Goal: Task Accomplishment & Management: Complete application form

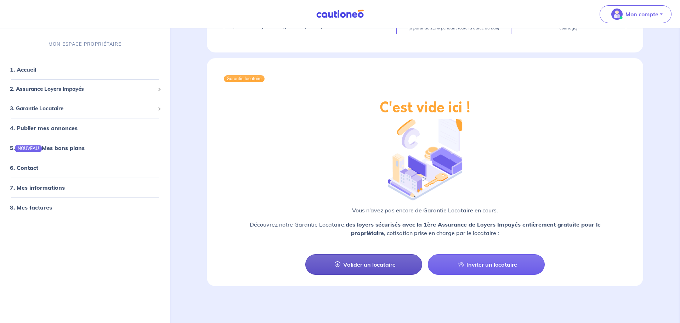
click at [358, 266] on link "Valider un locataire" at bounding box center [363, 264] width 117 height 21
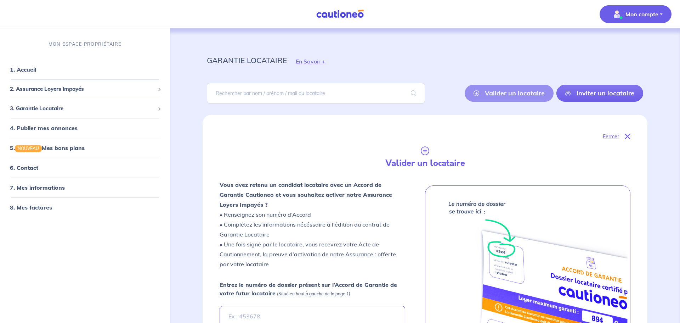
click at [654, 19] on span "Mon compte" at bounding box center [634, 14] width 50 height 11
click at [488, 62] on div "garantie locataire En Savoir +" at bounding box center [425, 61] width 470 height 32
click at [145, 90] on span "2. Assurance Loyers Impayés" at bounding box center [82, 89] width 145 height 8
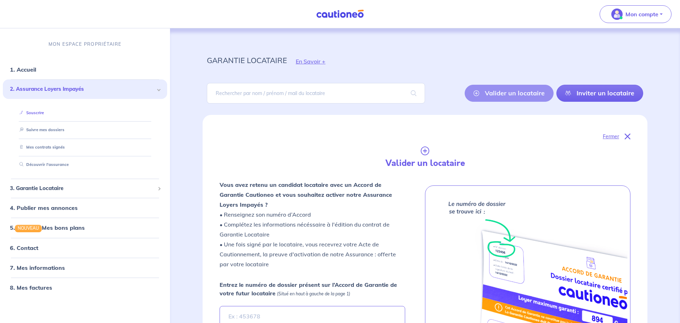
click at [44, 110] on link "Souscrire" at bounding box center [30, 112] width 27 height 5
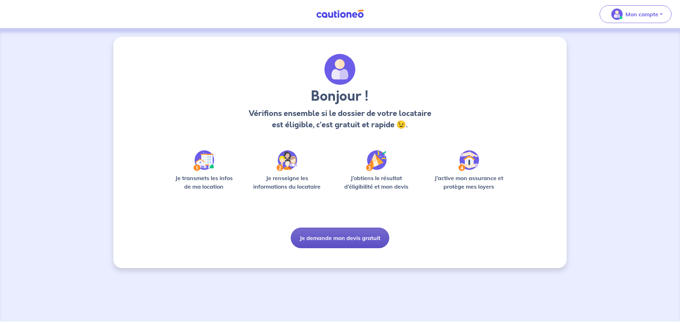
click at [359, 236] on button "Je demande mon devis gratuit" at bounding box center [340, 237] width 98 height 21
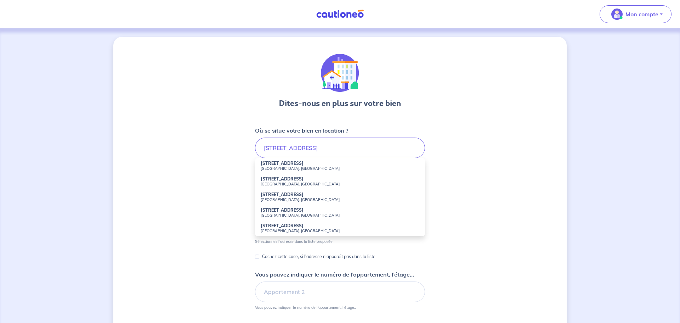
click at [290, 215] on small "[GEOGRAPHIC_DATA], [GEOGRAPHIC_DATA]" at bounding box center [340, 215] width 159 height 5
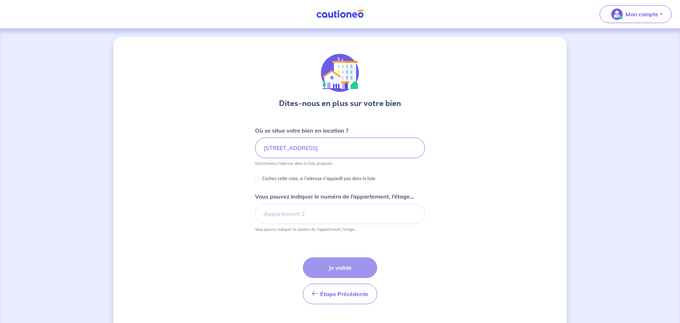
type input "[STREET_ADDRESS]"
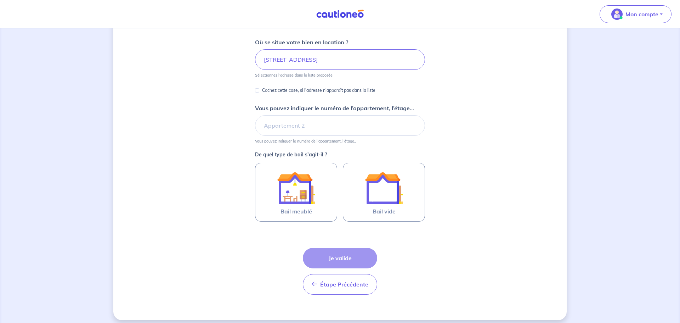
scroll to position [94, 0]
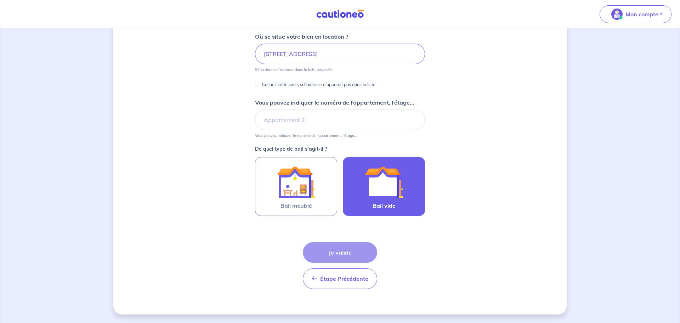
click at [390, 177] on img at bounding box center [384, 182] width 38 height 38
click at [0, 0] on input "Bail vide" at bounding box center [0, 0] width 0 height 0
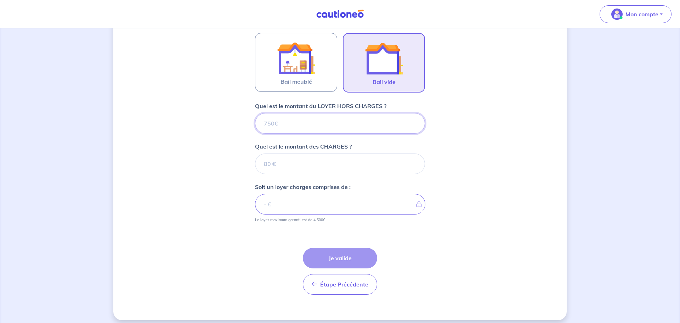
scroll to position [223, 0]
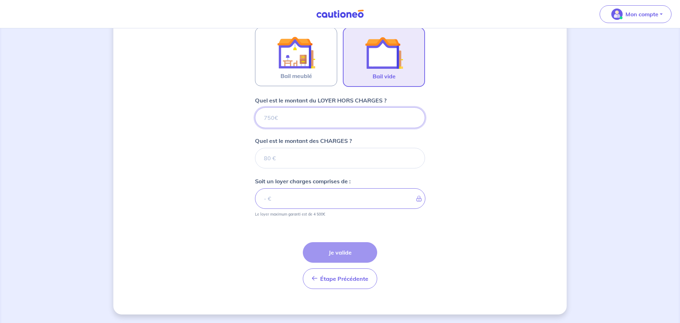
click at [335, 118] on input "Quel est le montant du LOYER HORS CHARGES ?" at bounding box center [340, 117] width 170 height 21
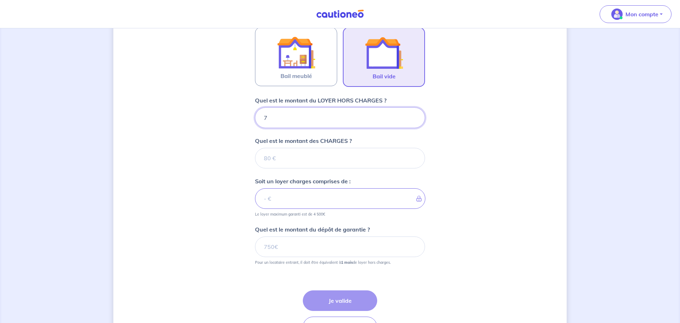
type input "72"
type input "720"
click at [330, 159] on input "Quel est le montant des CHARGES ?" at bounding box center [340, 158] width 170 height 21
type input "30"
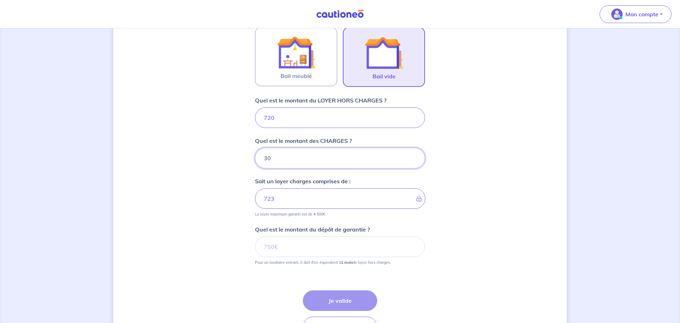
type input "750"
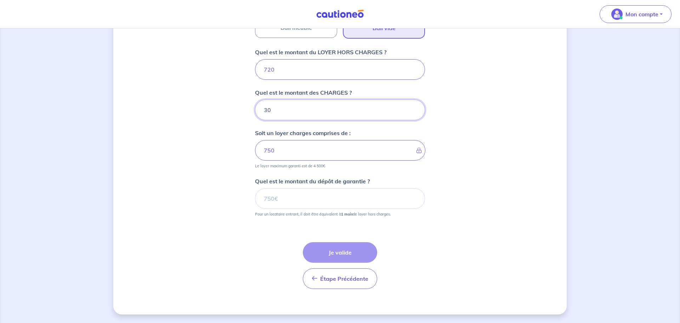
type input "30"
click at [350, 200] on input "Quel est le montant du dépôt de garantie ?" at bounding box center [340, 198] width 170 height 21
type input "720"
click at [328, 258] on button "Je valide" at bounding box center [340, 252] width 74 height 21
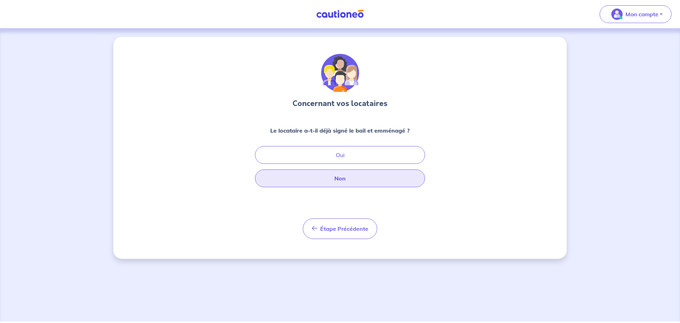
click at [389, 180] on button "Non" at bounding box center [340, 178] width 170 height 18
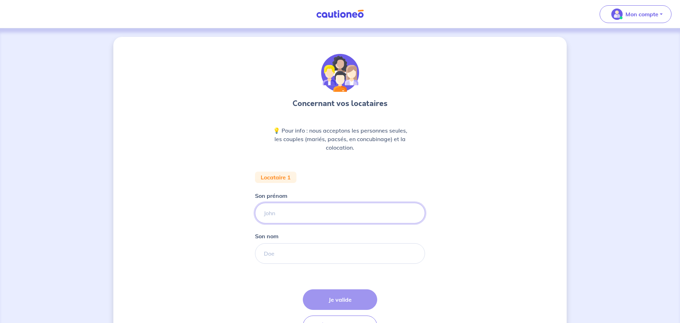
click at [307, 210] on input "Son prénom" at bounding box center [340, 213] width 170 height 21
type input "[PERSON_NAME]"
click at [299, 255] on input "Son nom" at bounding box center [340, 253] width 170 height 21
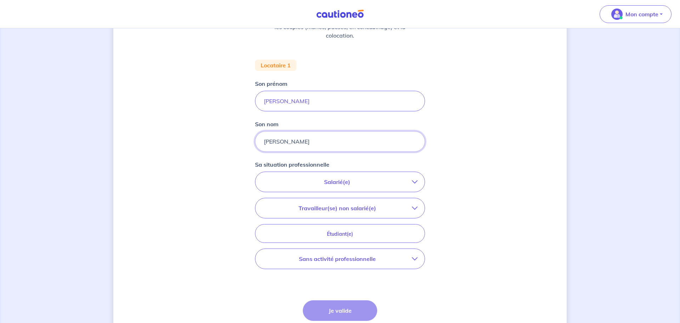
scroll to position [114, 0]
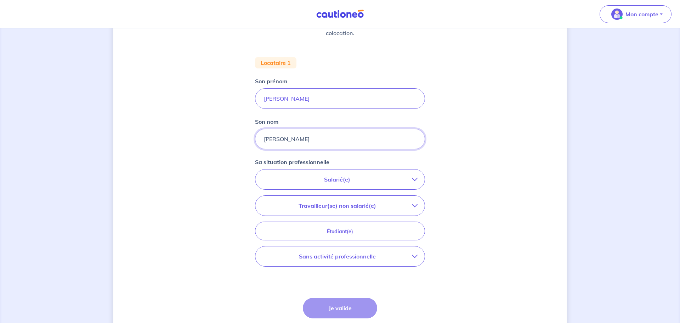
type input "[PERSON_NAME]"
click at [407, 181] on p "Salarié(e)" at bounding box center [336, 179] width 149 height 9
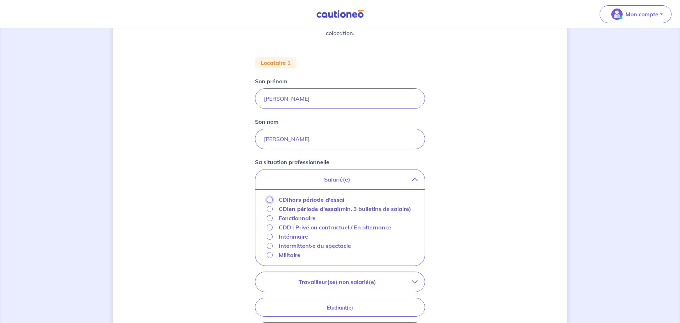
click at [269, 199] on input "CDI hors période d'essai" at bounding box center [270, 200] width 6 height 6
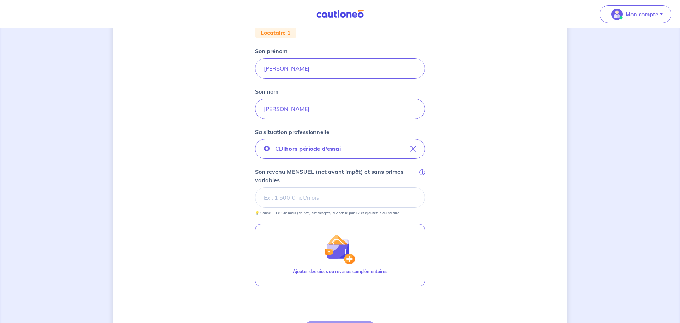
scroll to position [144, 0]
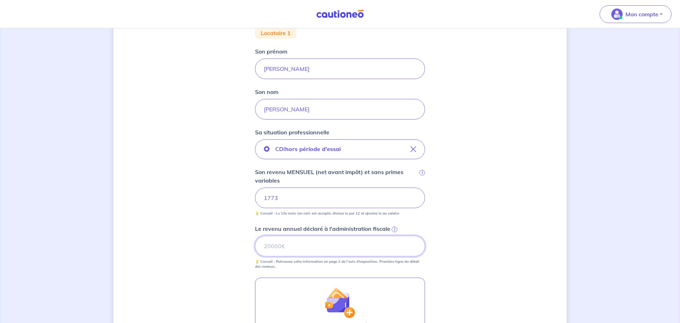
click at [310, 251] on input "Le revenu annuel déclaré à l'administration fiscale i" at bounding box center [340, 246] width 170 height 21
click at [394, 228] on span "i" at bounding box center [395, 229] width 6 height 6
click at [394, 236] on input "Le revenu annuel déclaré à l'administration fiscale i" at bounding box center [340, 246] width 170 height 21
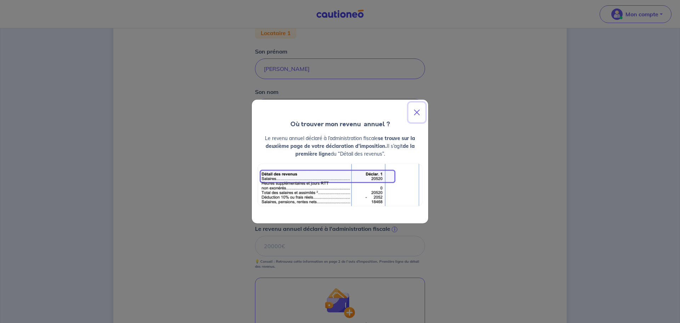
click at [416, 114] on button "Close" at bounding box center [416, 112] width 17 height 20
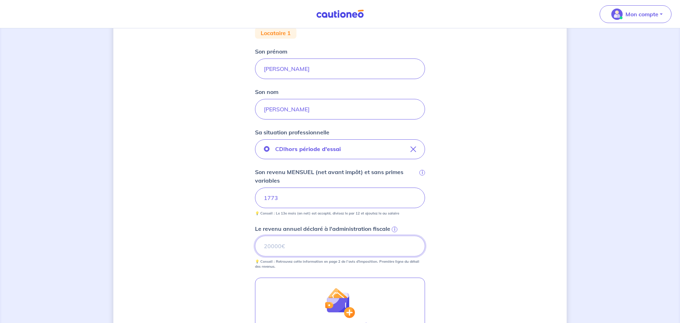
click at [300, 253] on input "Le revenu annuel déclaré à l'administration fiscale i" at bounding box center [340, 246] width 170 height 21
type input "7701"
click at [500, 214] on div "Concernant vos locataires 💡 Pour info : nous acceptons les personnes seules, le…" at bounding box center [339, 169] width 453 height 553
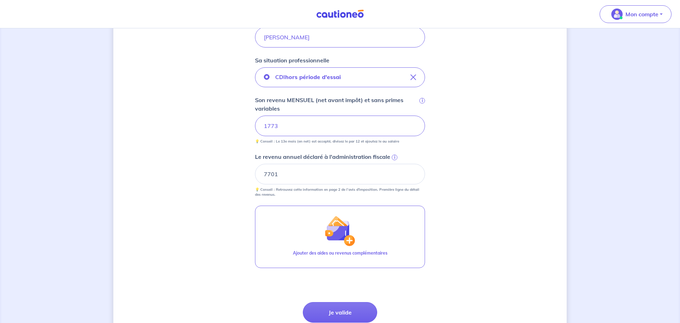
scroll to position [276, 0]
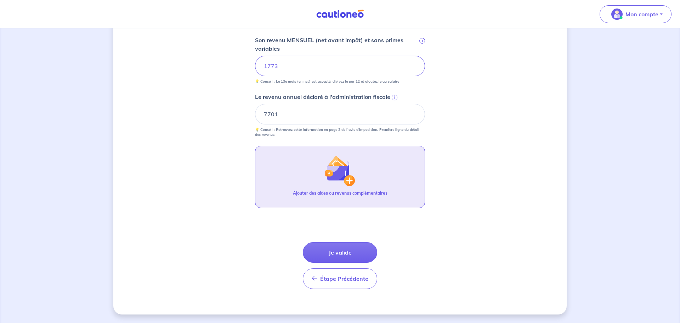
click at [362, 188] on button "Ajouter des aides ou revenus complémentaires" at bounding box center [340, 177] width 170 height 62
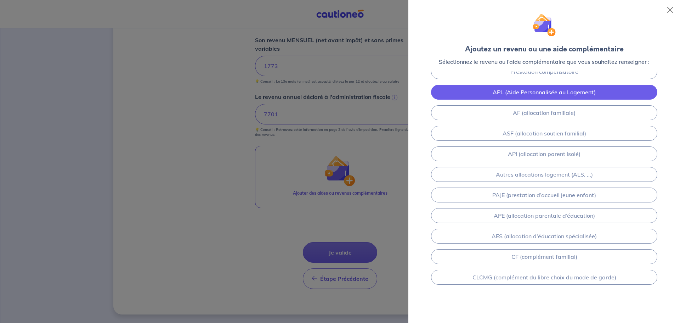
scroll to position [0, 0]
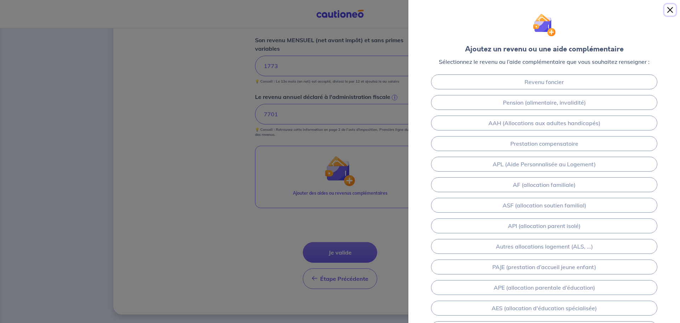
click at [669, 9] on button "Close" at bounding box center [669, 9] width 11 height 11
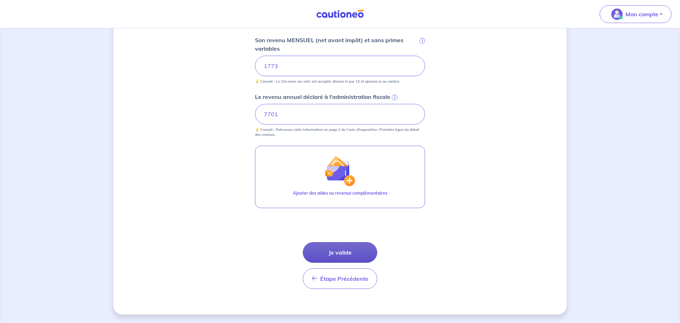
click at [340, 249] on button "Je valide" at bounding box center [340, 252] width 74 height 21
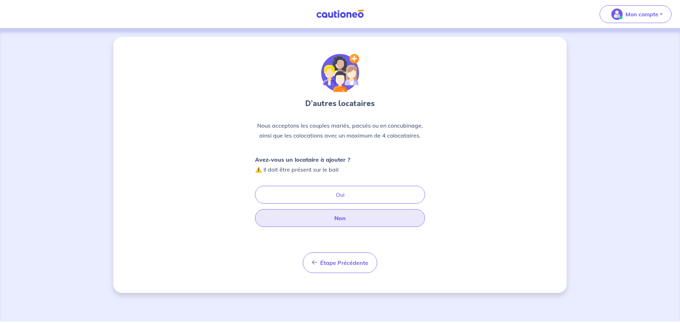
click at [350, 220] on button "Non" at bounding box center [340, 218] width 170 height 18
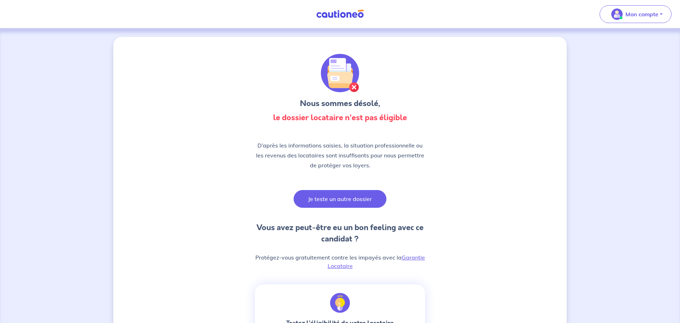
click at [340, 197] on button "Je teste un autre dossier" at bounding box center [340, 199] width 93 height 18
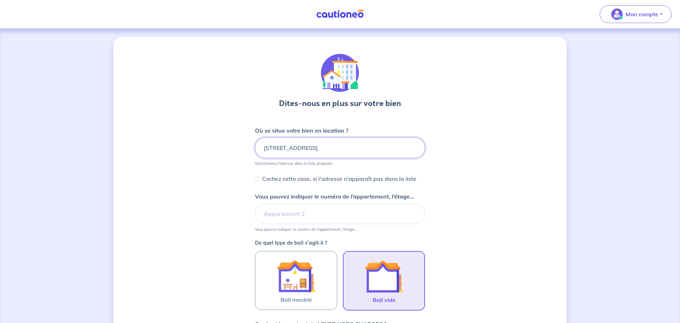
click at [390, 150] on input "[STREET_ADDRESS]" at bounding box center [340, 147] width 170 height 21
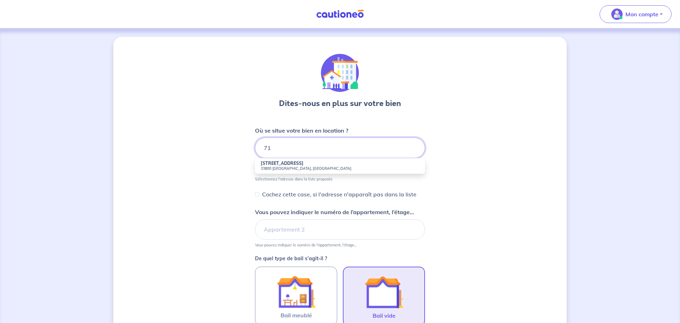
type input "7"
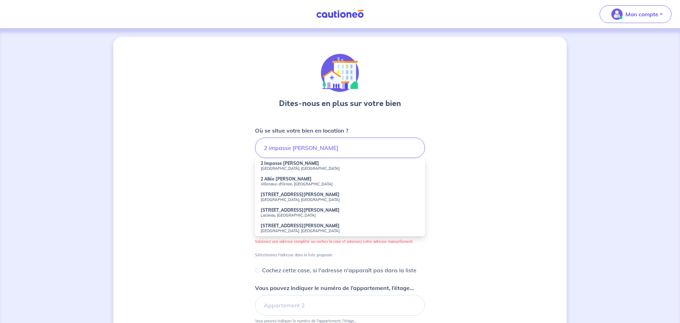
click at [306, 164] on strong "2 Impasse [PERSON_NAME]" at bounding box center [290, 162] width 58 height 5
type input "2 Impasse [PERSON_NAME], [GEOGRAPHIC_DATA], [GEOGRAPHIC_DATA]"
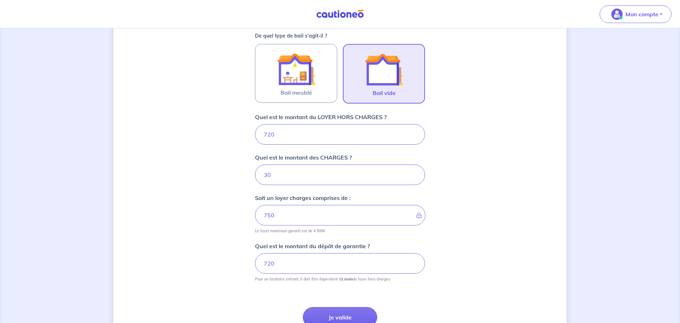
scroll to position [211, 0]
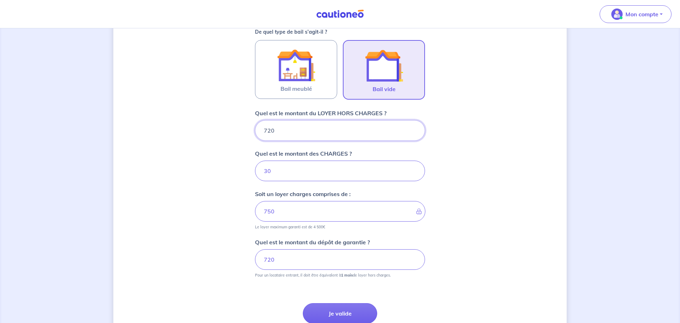
click at [380, 133] on input "720" at bounding box center [340, 130] width 170 height 21
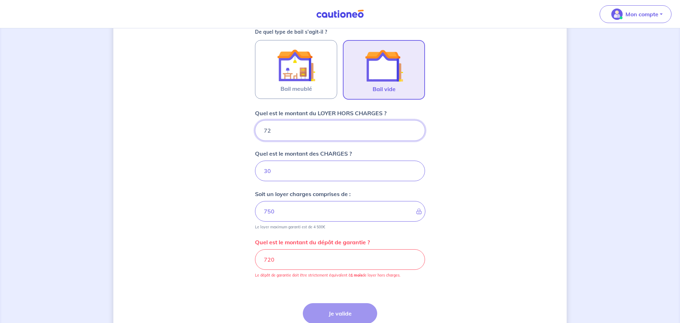
type input "7"
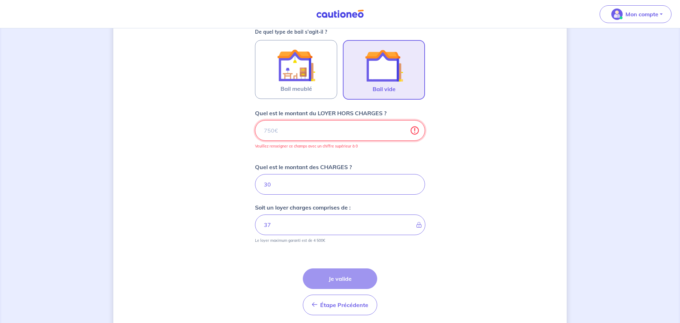
type input "30"
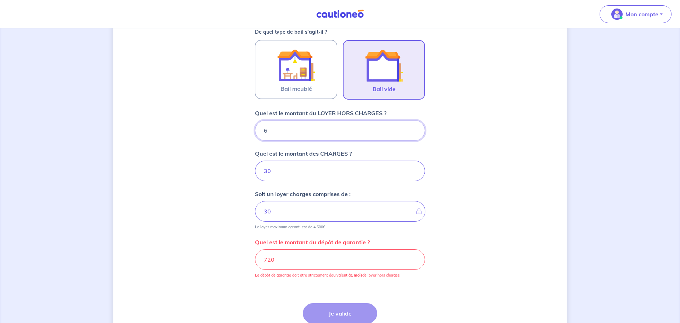
type input "62"
type input "36"
type input "620"
type input "650"
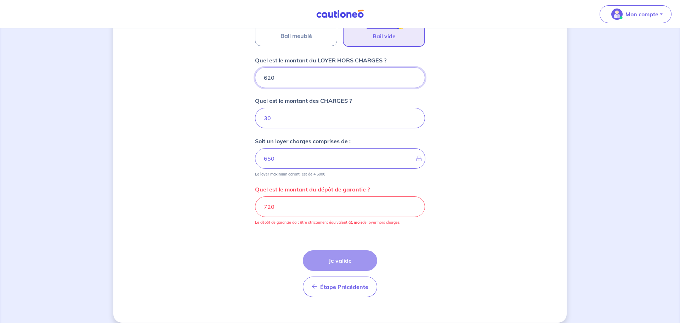
scroll to position [272, 0]
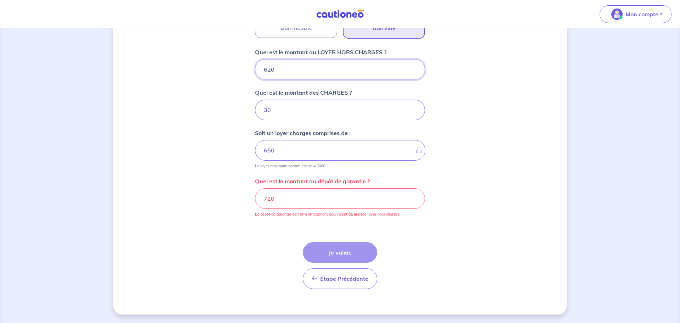
type input "620"
click at [386, 197] on input "720" at bounding box center [340, 198] width 170 height 21
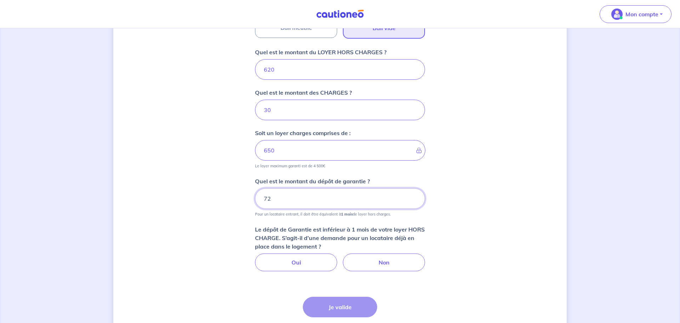
type input "7"
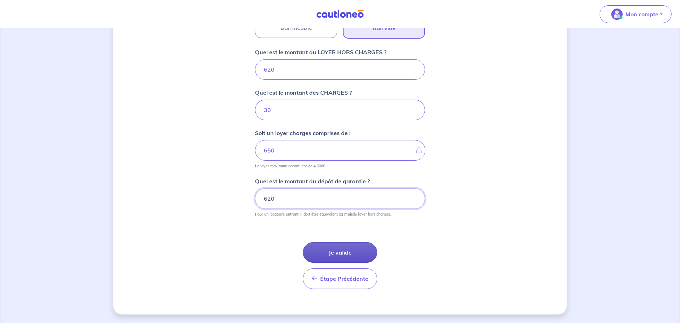
type input "620"
click at [357, 249] on button "Je valide" at bounding box center [340, 252] width 74 height 21
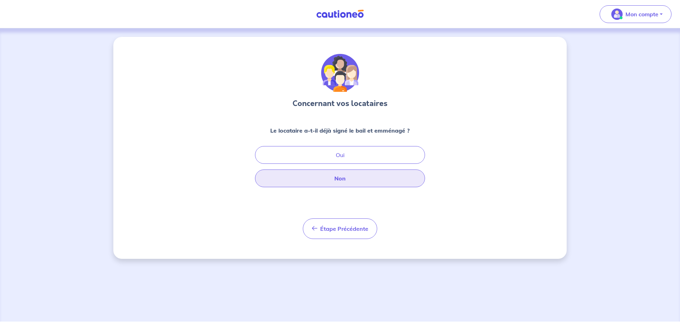
click at [372, 179] on button "Non" at bounding box center [340, 178] width 170 height 18
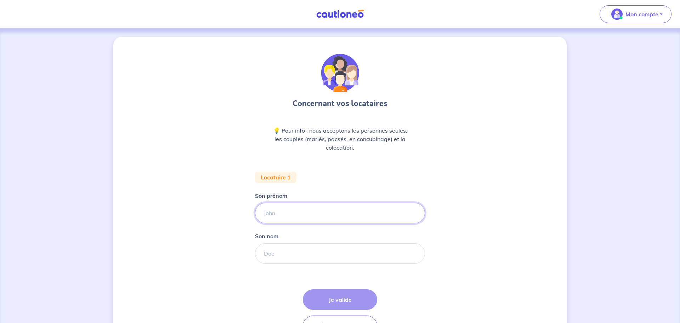
click at [305, 208] on input "Son prénom" at bounding box center [340, 213] width 170 height 21
type input "Fahad"
click at [315, 254] on input "Son nom" at bounding box center [340, 253] width 170 height 21
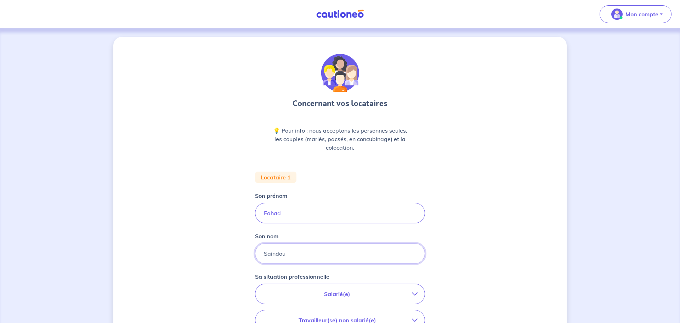
type input "Saindou"
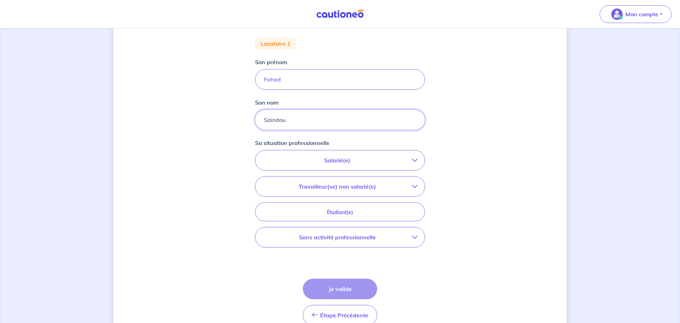
scroll to position [133, 0]
click at [396, 159] on p "Salarié(e)" at bounding box center [336, 160] width 149 height 9
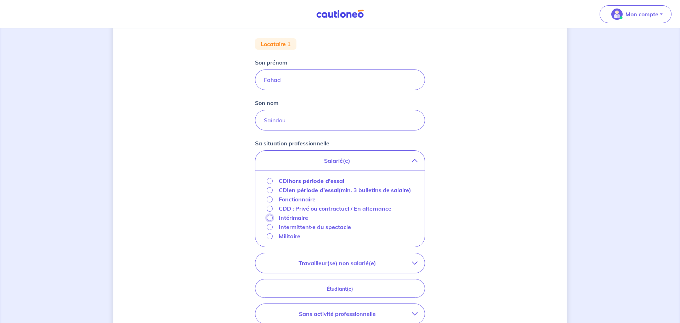
click at [269, 221] on input "Intérimaire" at bounding box center [270, 218] width 6 height 6
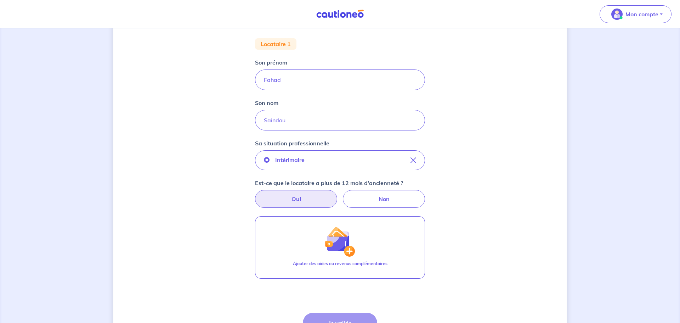
click at [317, 197] on label "Oui" at bounding box center [296, 199] width 82 height 18
click at [338, 194] on input "Oui" at bounding box center [340, 192] width 5 height 5
radio input "true"
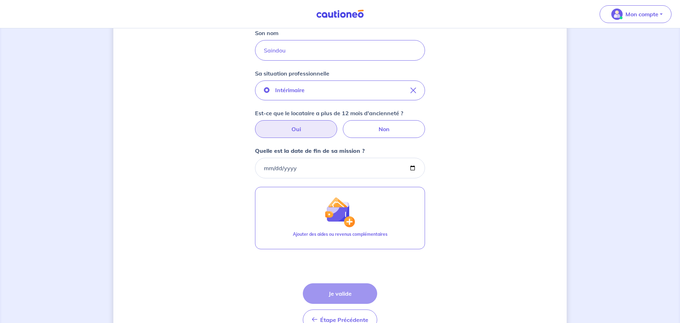
scroll to position [205, 0]
click at [413, 164] on input "Quelle est la date de fin de sa mission ?" at bounding box center [340, 166] width 170 height 21
click at [450, 165] on div "Concernant vos locataires 💡 Pour info : nous acceptons les personnes seules, le…" at bounding box center [339, 92] width 453 height 521
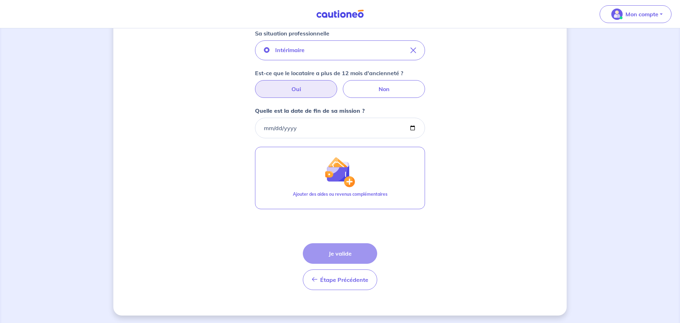
scroll to position [244, 0]
click at [341, 248] on div "Étape Précédente Précédent Je valide Je valide" at bounding box center [340, 265] width 74 height 47
click at [412, 128] on input "Quelle est la date de fin de sa mission ?" at bounding box center [340, 127] width 170 height 21
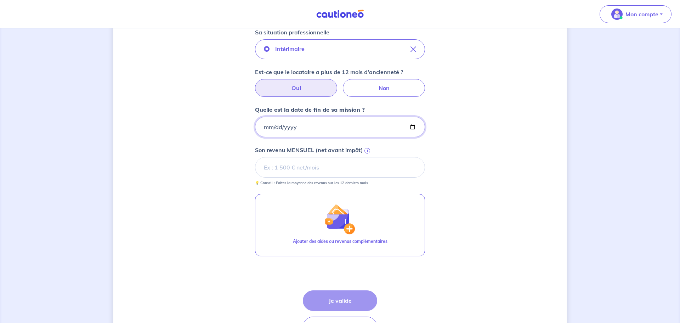
click at [414, 128] on input "[DATE]" at bounding box center [340, 127] width 170 height 21
type input "[DATE]"
click at [433, 159] on div "Concernant vos locataires 💡 Pour info : nous acceptons les personnes seules, le…" at bounding box center [339, 78] width 453 height 570
click at [398, 165] on input "Son revenu MENSUEL (net avant impôt) i" at bounding box center [340, 167] width 170 height 21
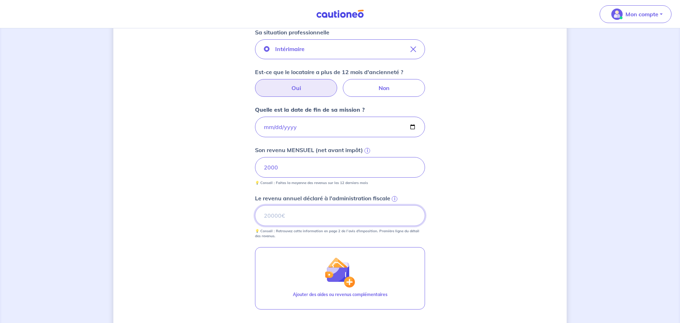
click at [394, 214] on input "Le revenu annuel déclaré à l'administration fiscale i" at bounding box center [340, 215] width 170 height 21
type input "19800"
click at [503, 220] on div "Concernant vos locataires 💡 Pour info : nous acceptons les personnes seules, le…" at bounding box center [339, 104] width 453 height 623
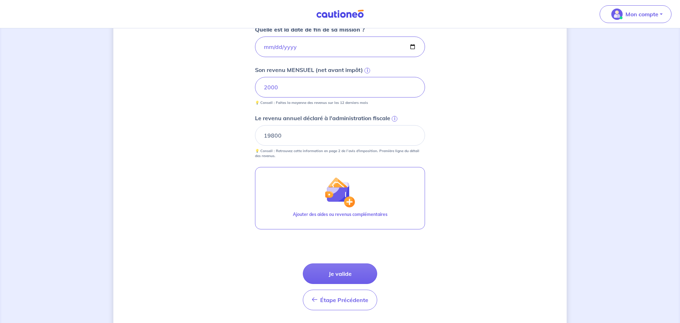
scroll to position [345, 0]
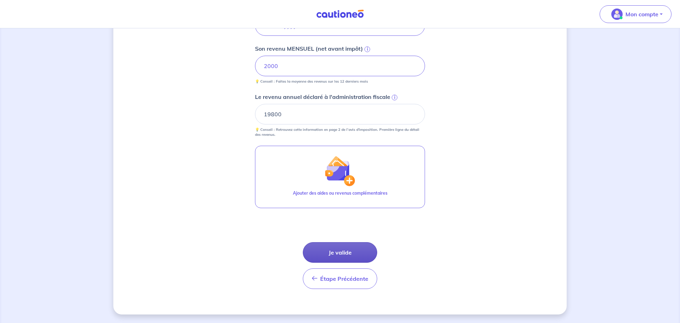
click at [357, 251] on button "Je valide" at bounding box center [340, 252] width 74 height 21
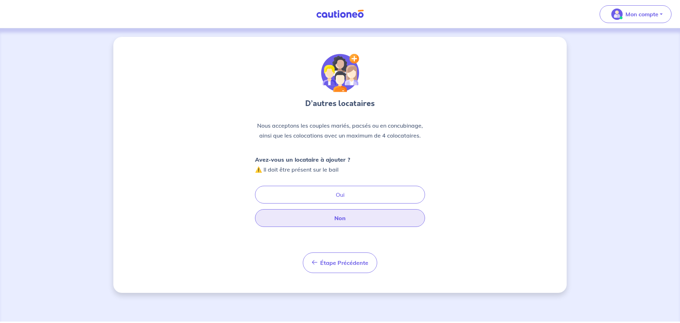
click at [354, 219] on button "Non" at bounding box center [340, 218] width 170 height 18
